Goal: Information Seeking & Learning: Learn about a topic

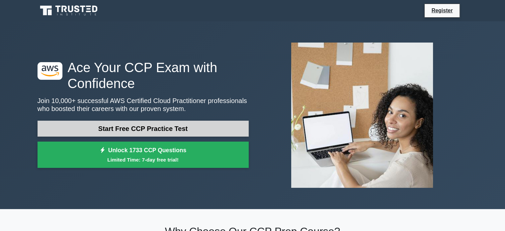
click at [115, 130] on link "Start Free CCP Practice Test" at bounding box center [143, 129] width 211 height 16
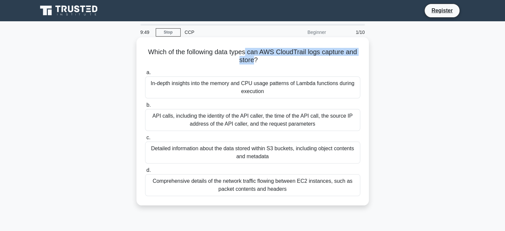
drag, startPoint x: 247, startPoint y: 51, endPoint x: 254, endPoint y: 61, distance: 12.2
click at [254, 61] on h5 "Which of the following data types can AWS CloudTrail logs capture and store? .s…" at bounding box center [253, 56] width 217 height 17
click at [260, 62] on icon ".spinner_0XTQ{transform-origin:center;animation:spinner_y6GP .75s linear infini…" at bounding box center [262, 60] width 8 height 8
click at [252, 150] on div "Detailed information about the data stored within S3 buckets, including object …" at bounding box center [252, 153] width 215 height 22
click at [145, 140] on input "c. Detailed information about the data stored within S3 buckets, including obje…" at bounding box center [145, 138] width 0 height 4
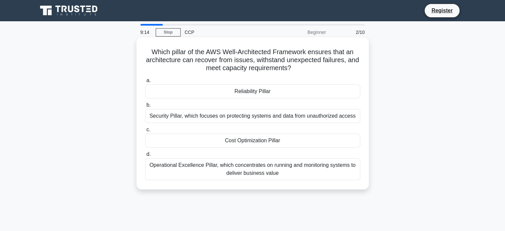
click at [256, 143] on div "Cost Optimization Pillar" at bounding box center [252, 141] width 215 height 14
click at [145, 132] on input "c. Cost Optimization Pillar" at bounding box center [145, 130] width 0 height 4
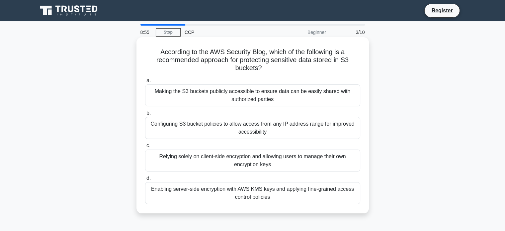
click at [244, 162] on div "Relying solely on client-side encryption and allowing users to manage their own…" at bounding box center [252, 160] width 215 height 22
click at [145, 148] on input "c. Relying solely on client-side encryption and allowing users to manage their …" at bounding box center [145, 146] width 0 height 4
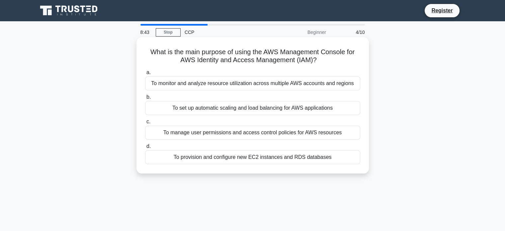
click at [225, 134] on div "To manage user permissions and access control policies for AWS resources" at bounding box center [252, 133] width 215 height 14
click at [145, 124] on input "c. To manage user permissions and access control policies for AWS resources" at bounding box center [145, 122] width 0 height 4
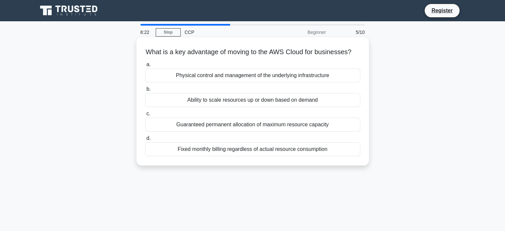
click at [285, 107] on div "Ability to scale resources up or down based on demand" at bounding box center [252, 100] width 215 height 14
click at [145, 91] on input "b. Ability to scale resources up or down based on demand" at bounding box center [145, 89] width 0 height 4
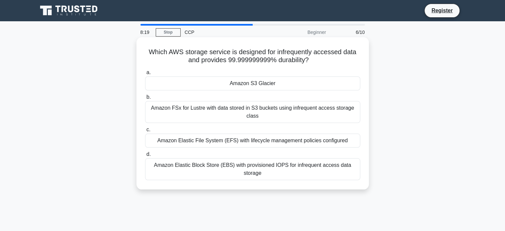
click at [237, 81] on div "Amazon S3 Glacier" at bounding box center [252, 83] width 215 height 14
click at [145, 75] on input "a. Amazon S3 Glacier" at bounding box center [145, 72] width 0 height 4
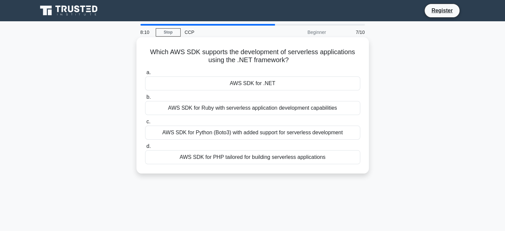
click at [268, 108] on div "AWS SDK for Ruby with serverless application development capabilities" at bounding box center [252, 108] width 215 height 14
click at [145, 99] on input "b. AWS SDK for Ruby with serverless application development capabilities" at bounding box center [145, 97] width 0 height 4
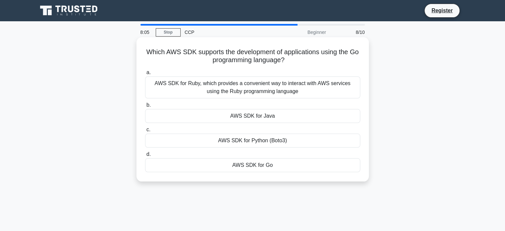
click at [243, 90] on div "AWS SDK for Ruby, which provides a convenient way to interact with AWS services…" at bounding box center [252, 87] width 215 height 22
click at [145, 75] on input "a. AWS SDK for Ruby, which provides a convenient way to interact with AWS servi…" at bounding box center [145, 72] width 0 height 4
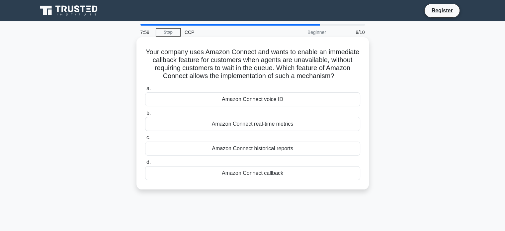
click at [263, 127] on div "Amazon Connect real-time metrics" at bounding box center [252, 124] width 215 height 14
click at [145, 115] on input "b. Amazon Connect real-time metrics" at bounding box center [145, 113] width 0 height 4
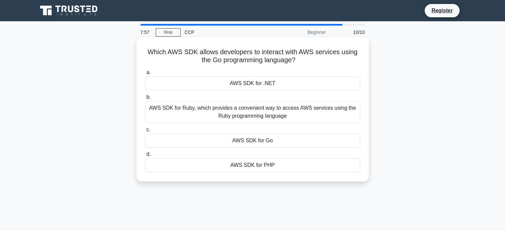
click at [264, 78] on div "AWS SDK for .NET" at bounding box center [252, 83] width 215 height 14
click at [145, 75] on input "a. AWS SDK for .NET" at bounding box center [145, 72] width 0 height 4
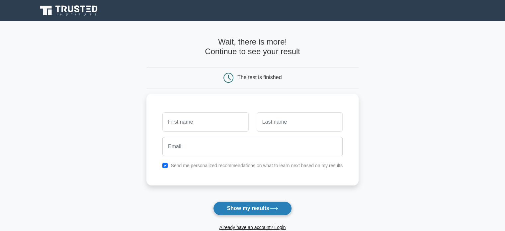
click at [229, 208] on button "Show my results" at bounding box center [252, 208] width 78 height 14
drag, startPoint x: 229, startPoint y: 208, endPoint x: 186, endPoint y: 133, distance: 86.4
click at [186, 133] on form "Wait, there is more! Continue to see your result The test is finished and the" at bounding box center [253, 140] width 212 height 207
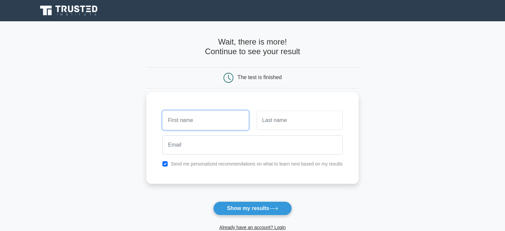
click at [187, 122] on input "text" at bounding box center [205, 120] width 86 height 19
type input "sanju"
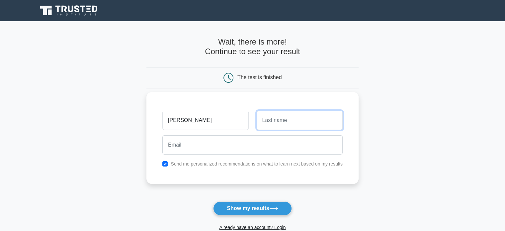
click at [278, 114] on input "text" at bounding box center [300, 120] width 86 height 19
type input "g"
type input "vasu"
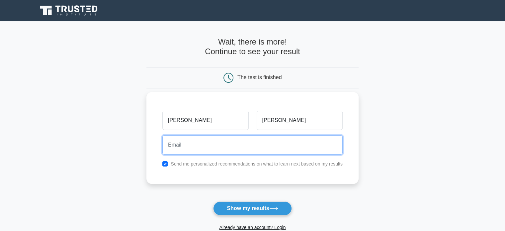
click at [255, 148] on input "email" at bounding box center [252, 144] width 180 height 19
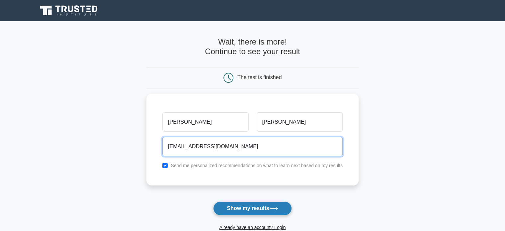
type input "sv7894@srmist.edu.in"
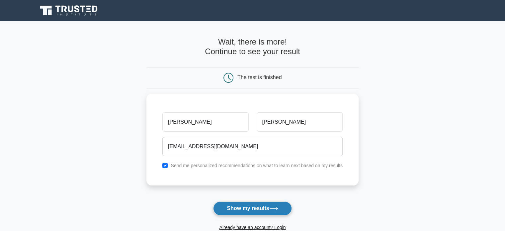
click at [249, 207] on button "Show my results" at bounding box center [252, 208] width 78 height 14
